Goal: Transaction & Acquisition: Purchase product/service

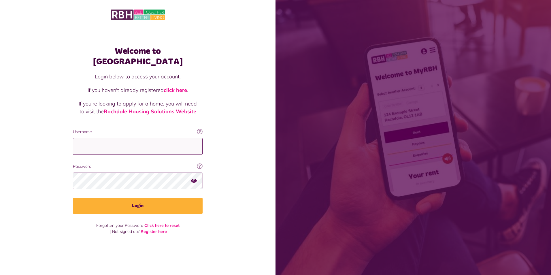
click at [124, 145] on input "Username" at bounding box center [138, 146] width 130 height 17
type input "**********"
click at [73, 198] on button "Login" at bounding box center [138, 206] width 130 height 16
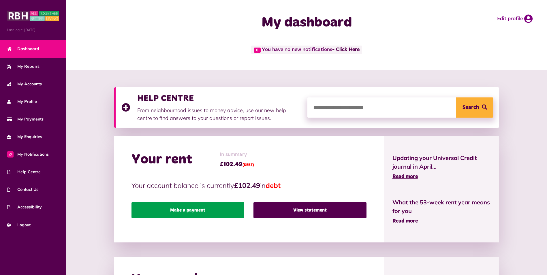
click at [220, 212] on link "Make a payment" at bounding box center [187, 210] width 113 height 16
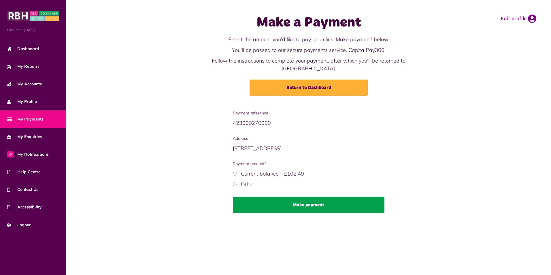
click at [284, 197] on button "Make payment" at bounding box center [309, 205] width 152 height 16
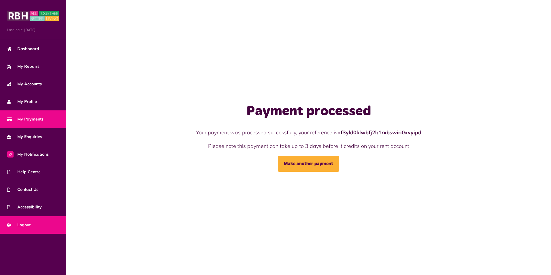
click at [25, 224] on span "Logout" at bounding box center [18, 225] width 23 height 6
